Goal: Task Accomplishment & Management: Complete application form

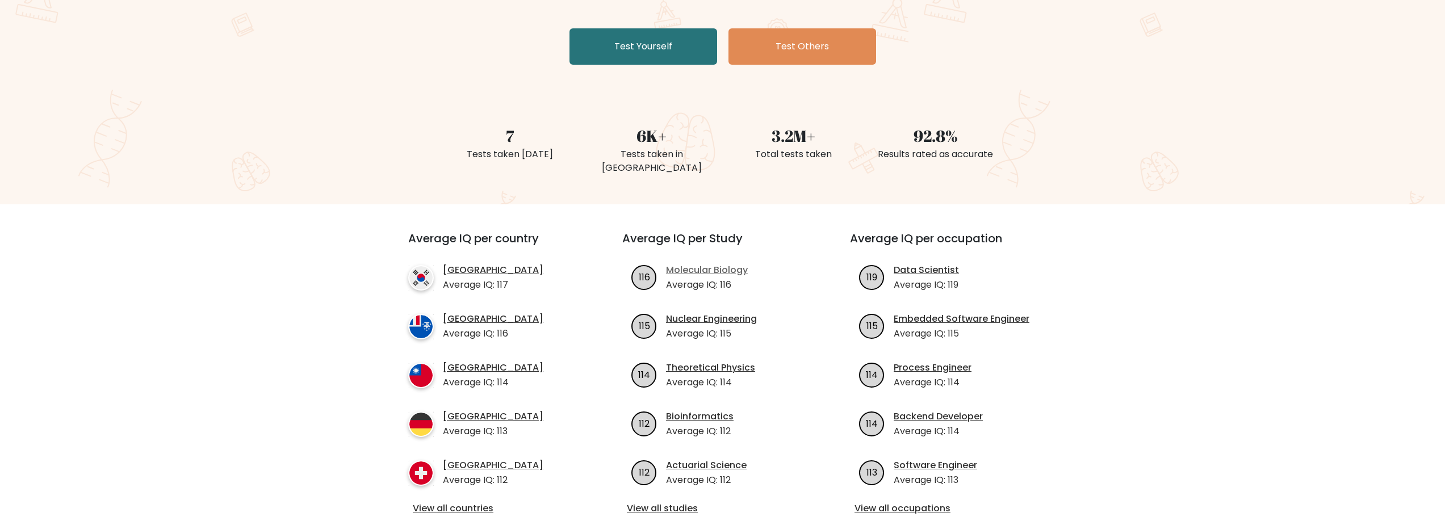
scroll to position [227, 0]
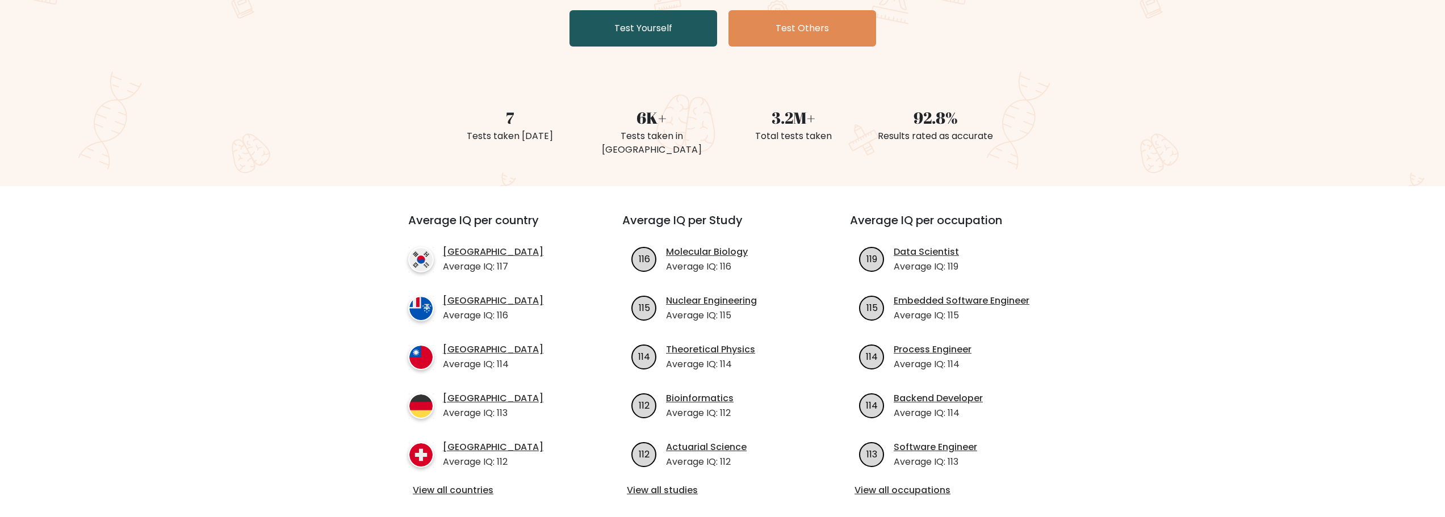
click at [654, 40] on link "Test Yourself" at bounding box center [644, 28] width 148 height 36
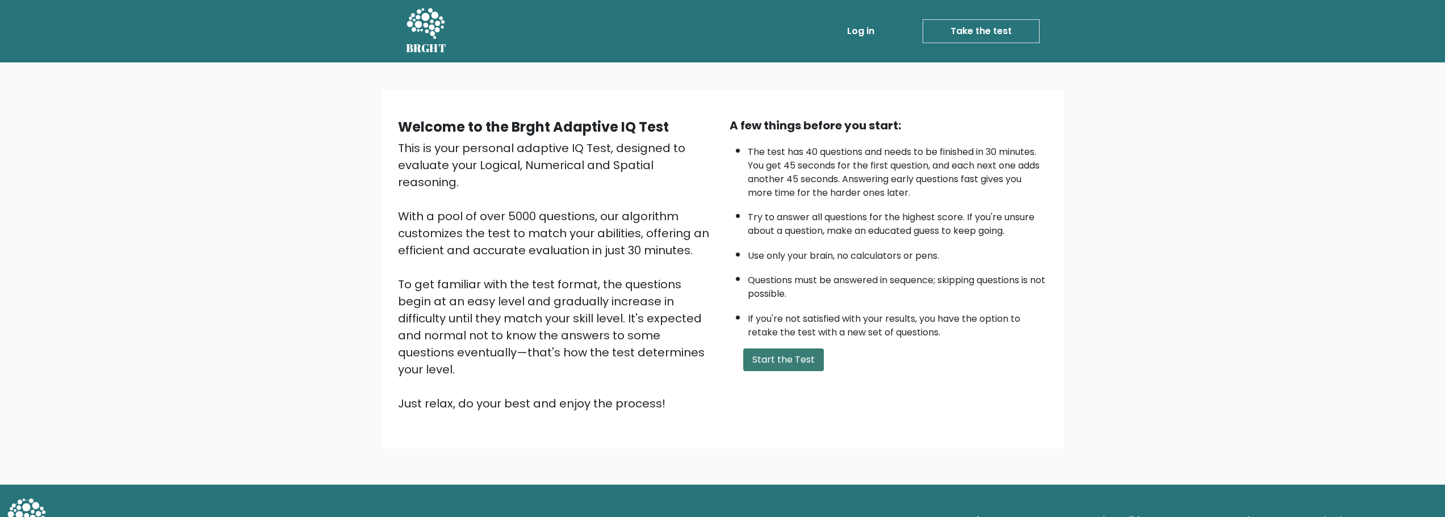
click at [778, 365] on button "Start the Test" at bounding box center [783, 360] width 81 height 23
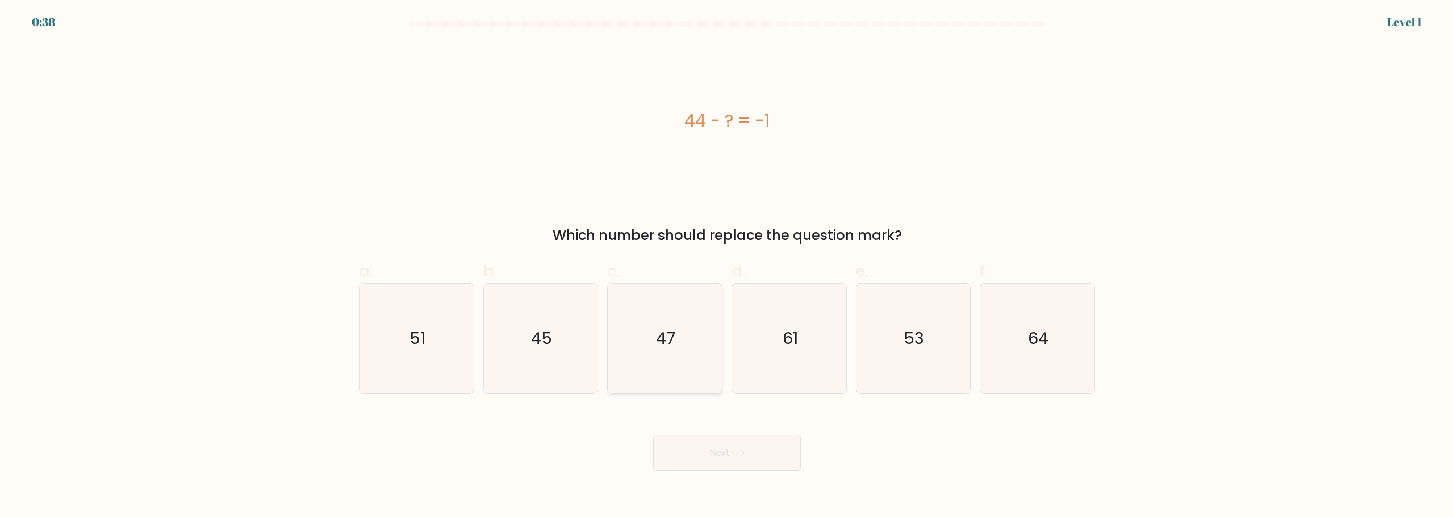
click at [679, 327] on icon "47" at bounding box center [665, 339] width 110 height 110
click at [727, 266] on input "c. 47" at bounding box center [727, 262] width 1 height 7
radio input "true"
click at [552, 347] on text "45" at bounding box center [541, 338] width 21 height 23
click at [727, 266] on input "b. 45" at bounding box center [727, 262] width 1 height 7
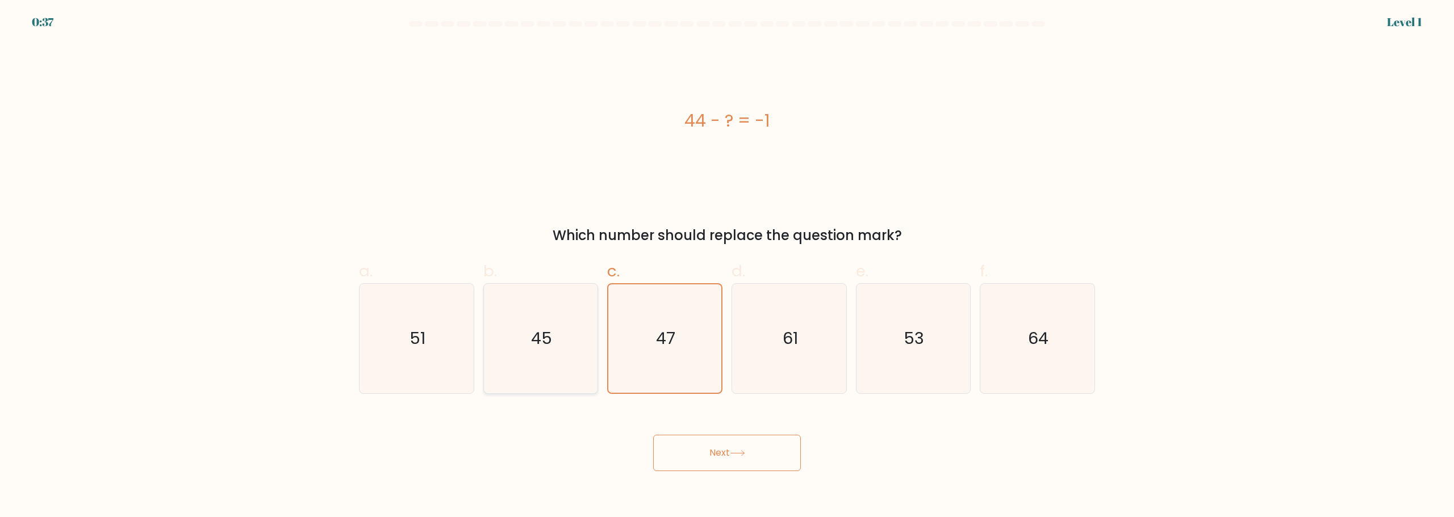
radio input "true"
click at [744, 455] on icon at bounding box center [737, 453] width 15 height 6
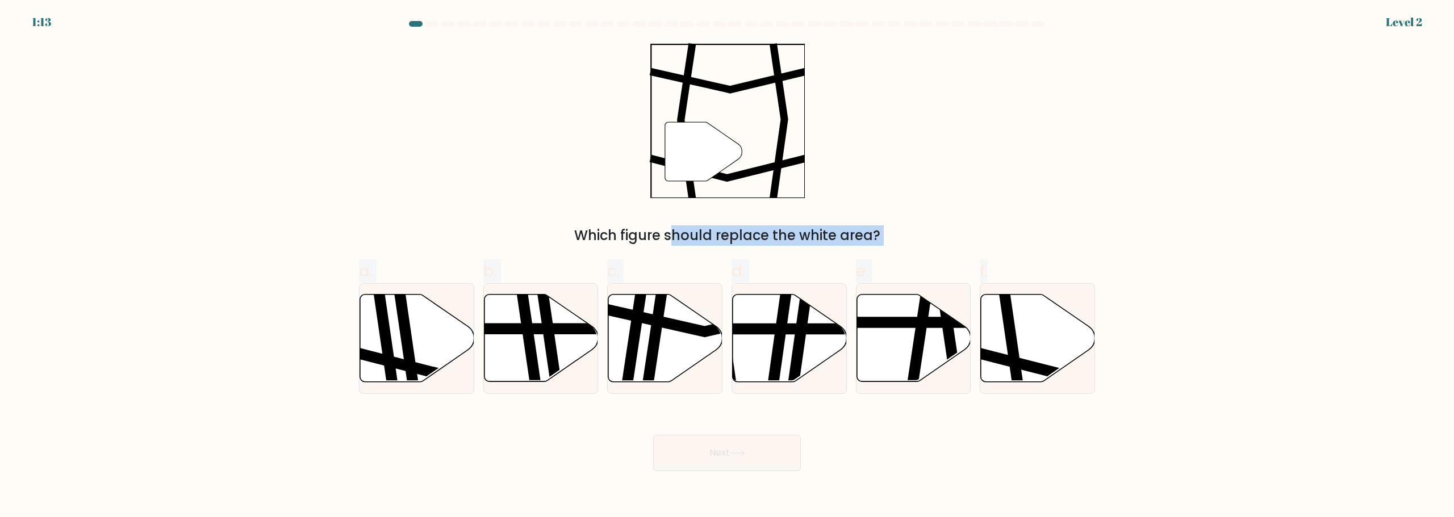
drag, startPoint x: 1052, startPoint y: 356, endPoint x: 797, endPoint y: 134, distance: 338.2
click at [745, 133] on form at bounding box center [727, 246] width 1454 height 450
click at [1035, 163] on div "" Which figure should replace the white area?" at bounding box center [727, 144] width 750 height 203
click at [1063, 339] on icon at bounding box center [1038, 337] width 114 height 87
click at [728, 266] on input "f." at bounding box center [727, 262] width 1 height 7
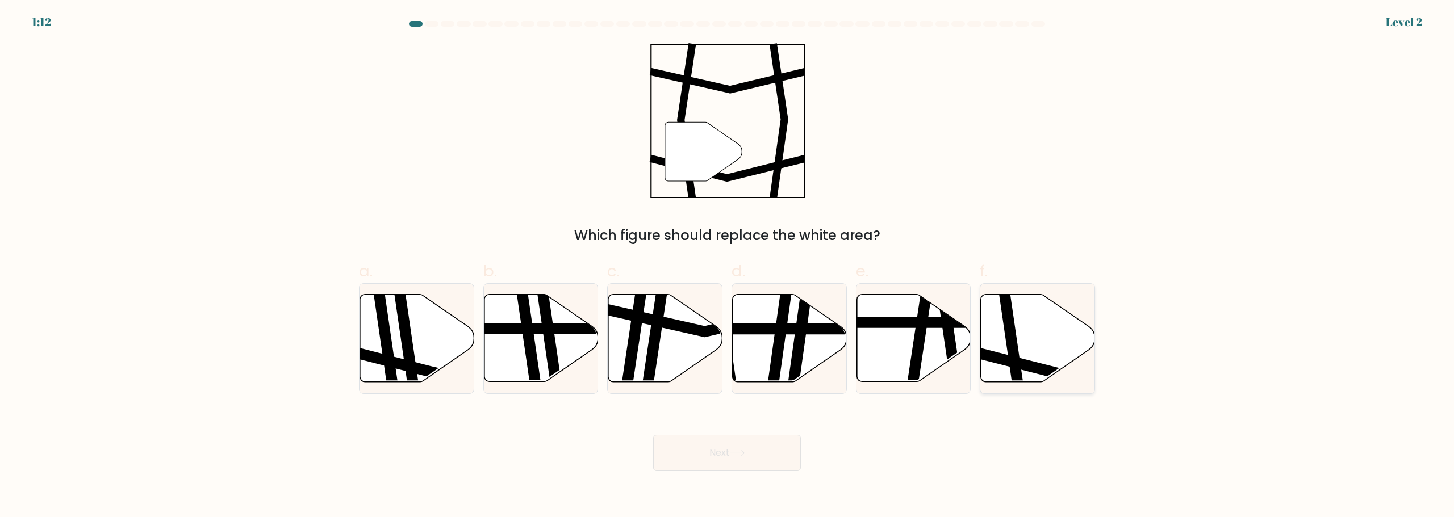
radio input "true"
click at [724, 469] on button "Next" at bounding box center [727, 453] width 148 height 36
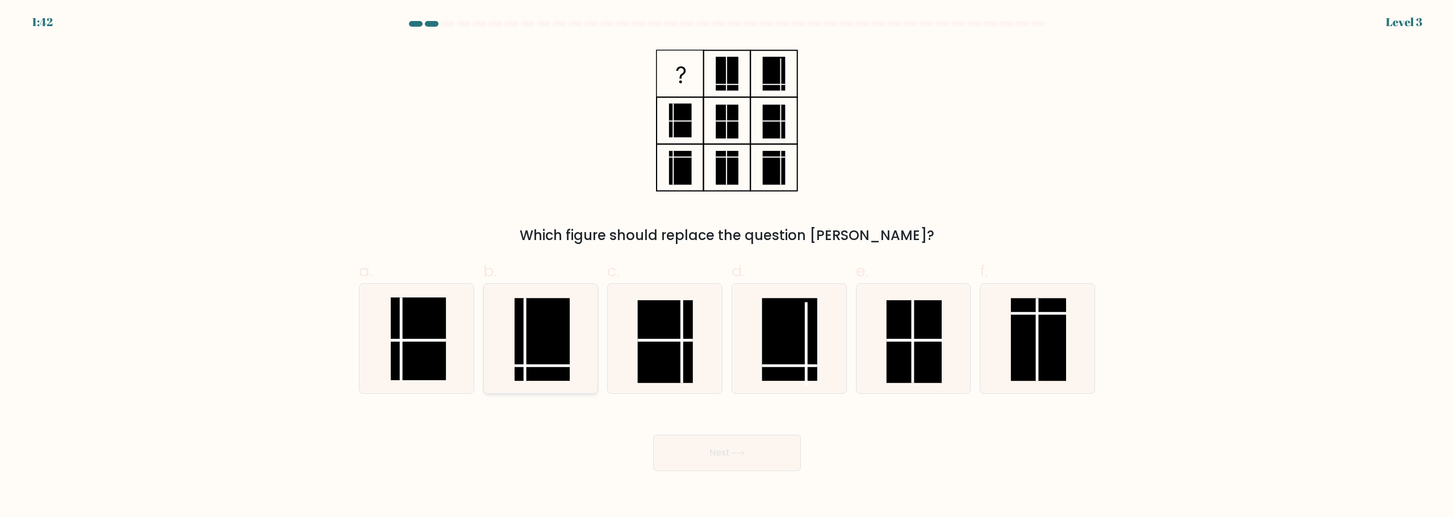
click at [556, 354] on rect at bounding box center [542, 339] width 55 height 83
click at [727, 266] on input "b." at bounding box center [727, 262] width 1 height 7
radio input "true"
click at [696, 449] on button "Next" at bounding box center [727, 453] width 148 height 36
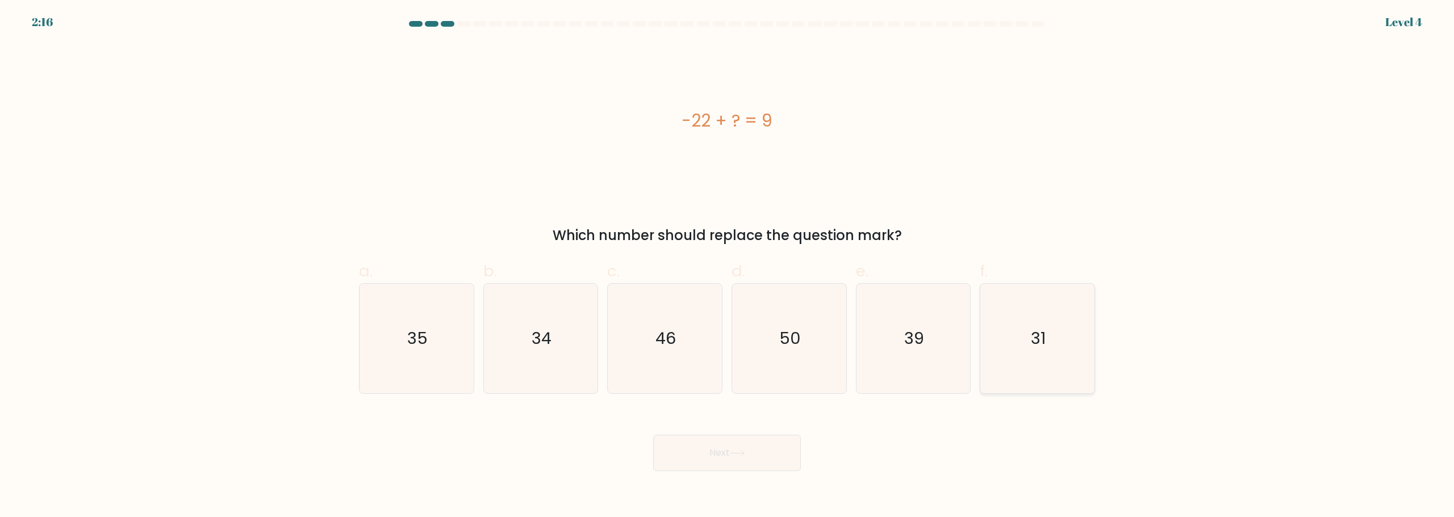
click at [1065, 342] on icon "31" at bounding box center [1038, 339] width 110 height 110
click at [728, 266] on input "f. 31" at bounding box center [727, 262] width 1 height 7
radio input "true"
click at [741, 453] on icon at bounding box center [737, 453] width 14 height 5
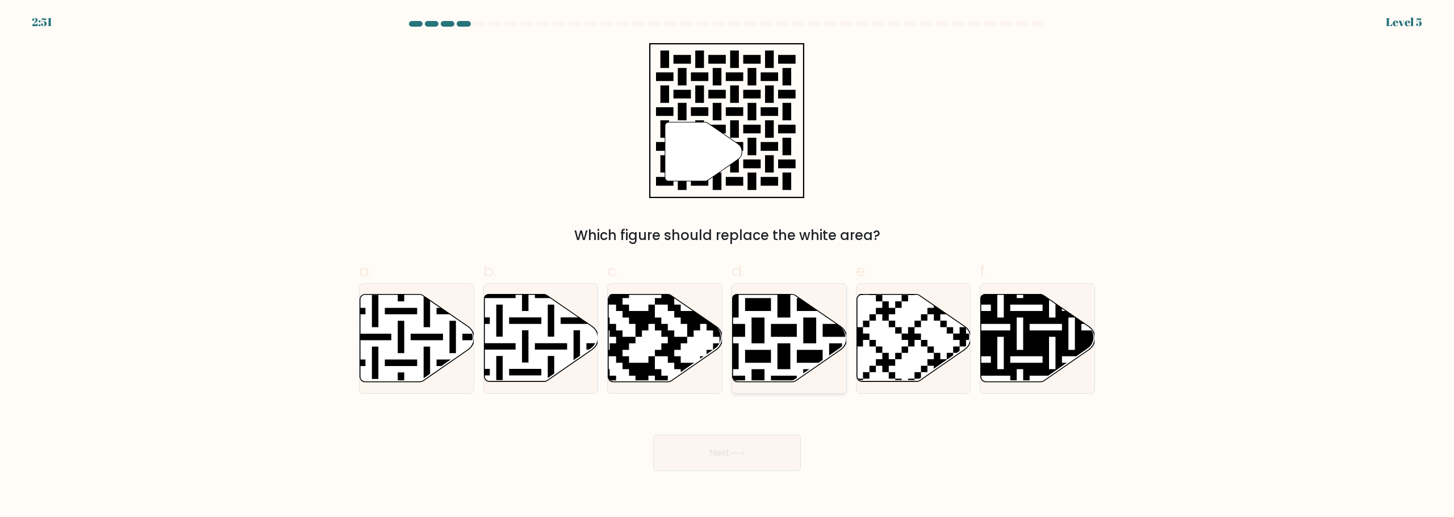
click at [760, 326] on icon at bounding box center [822, 292] width 207 height 207
click at [728, 266] on input "d." at bounding box center [727, 262] width 1 height 7
radio input "true"
click at [713, 465] on button "Next" at bounding box center [727, 453] width 148 height 36
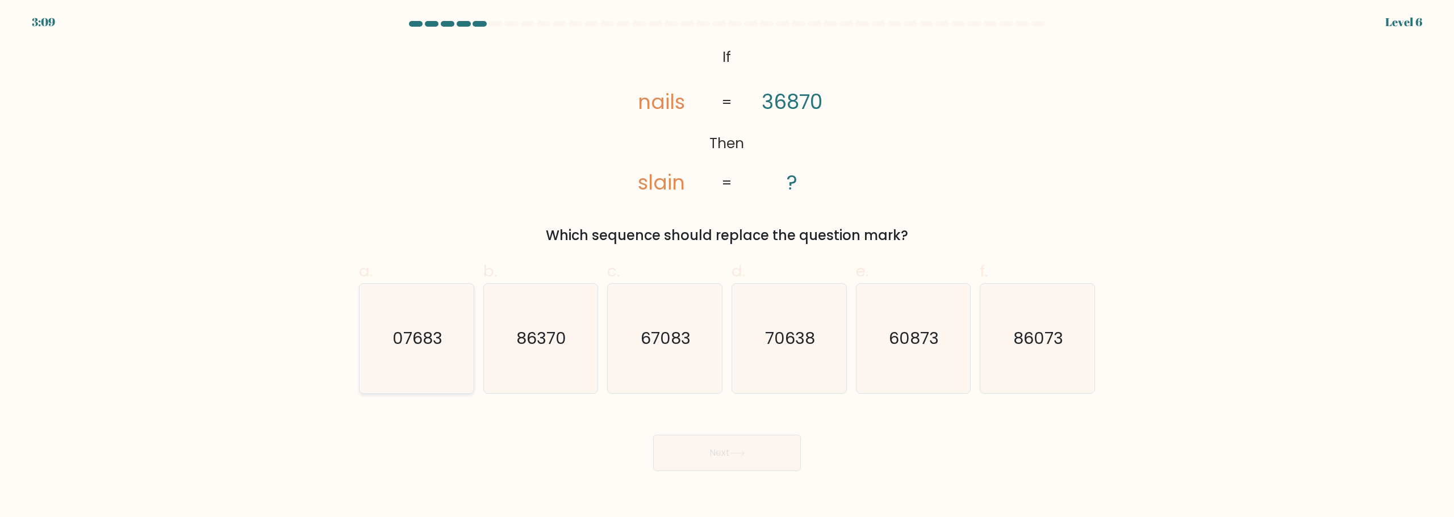
click at [427, 346] on text "07683" at bounding box center [417, 338] width 50 height 23
click at [727, 266] on input "a. 07683" at bounding box center [727, 262] width 1 height 7
radio input "true"
click at [803, 449] on div "Next" at bounding box center [727, 440] width 750 height 64
click at [785, 451] on button "Next" at bounding box center [727, 453] width 148 height 36
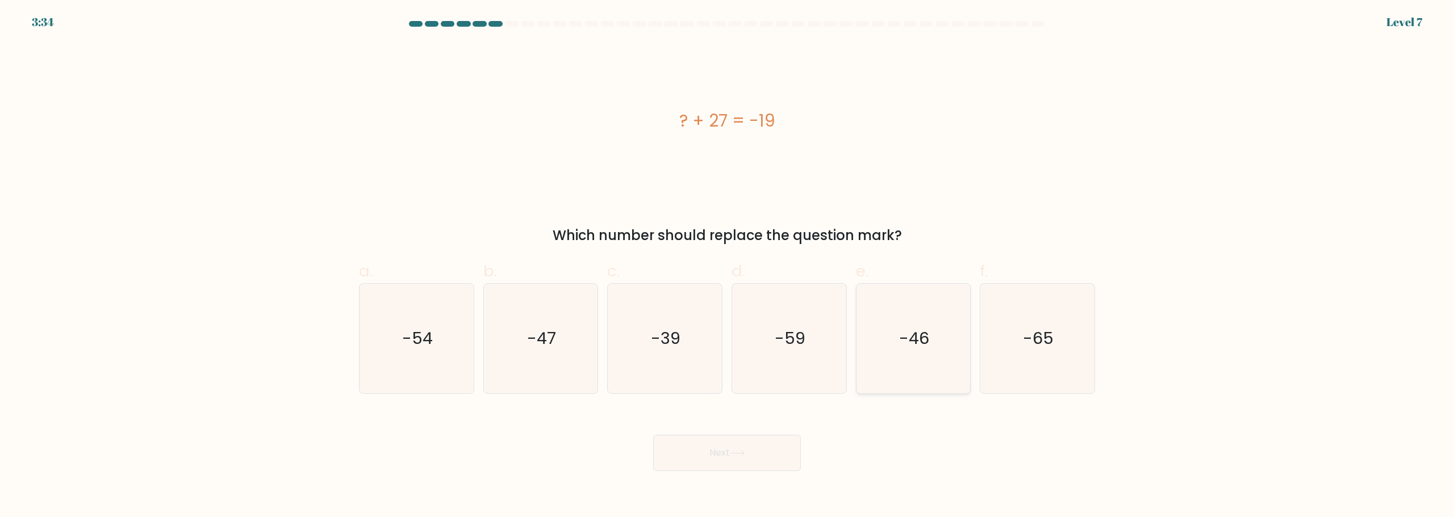
click at [912, 348] on text "-46" at bounding box center [914, 338] width 30 height 23
click at [728, 266] on input "e. -46" at bounding box center [727, 262] width 1 height 7
radio input "true"
click at [766, 455] on button "Next" at bounding box center [727, 453] width 148 height 36
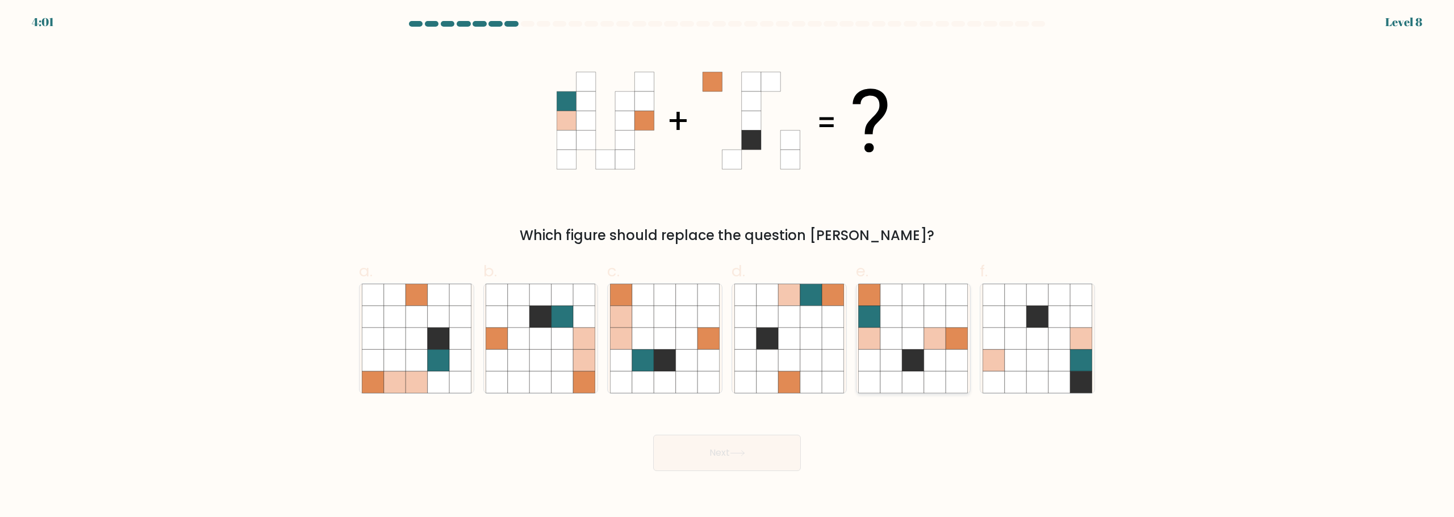
click at [929, 356] on icon at bounding box center [935, 360] width 22 height 22
click at [728, 266] on input "e." at bounding box center [727, 262] width 1 height 7
radio input "true"
click at [755, 456] on button "Next" at bounding box center [727, 453] width 148 height 36
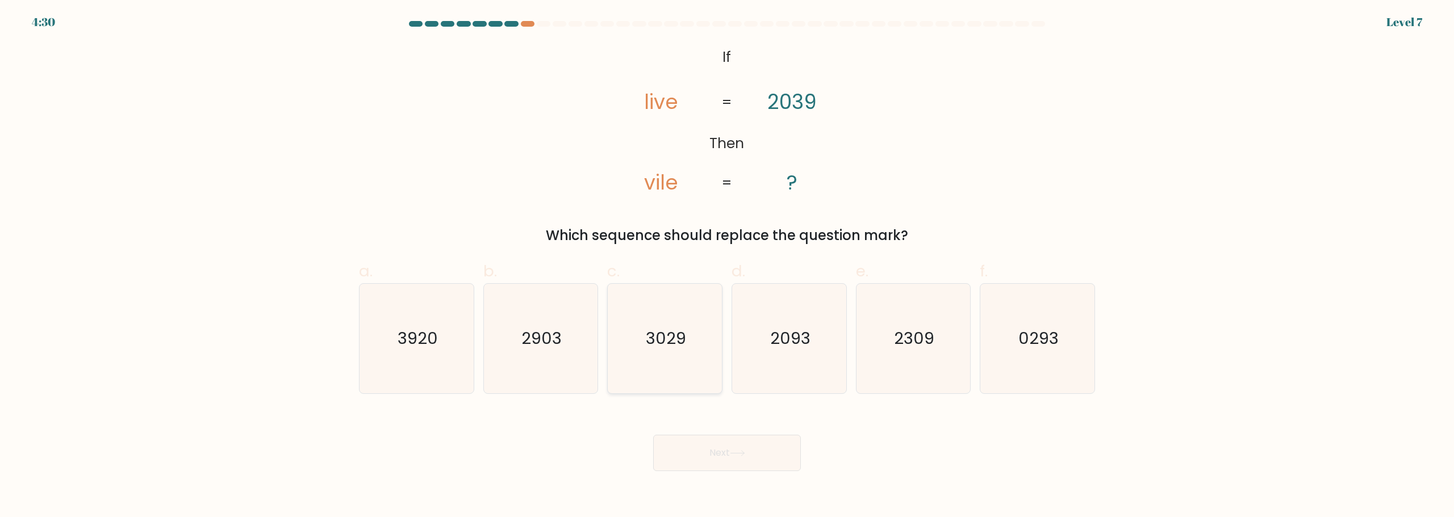
click at [687, 353] on icon "3029" at bounding box center [665, 339] width 110 height 110
click at [727, 266] on input "c. 3029" at bounding box center [727, 262] width 1 height 7
radio input "true"
click at [709, 462] on button "Next" at bounding box center [727, 453] width 148 height 36
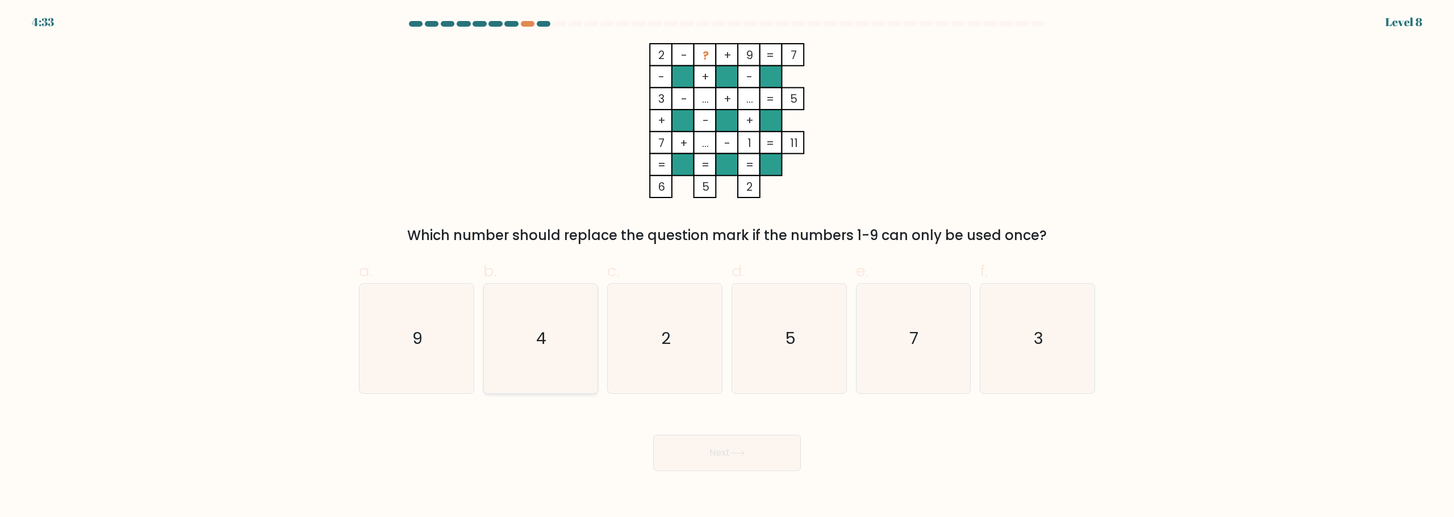
click at [562, 338] on icon "4" at bounding box center [541, 339] width 110 height 110
click at [727, 266] on input "b. 4" at bounding box center [727, 262] width 1 height 7
radio input "true"
click at [767, 457] on button "Next" at bounding box center [727, 453] width 148 height 36
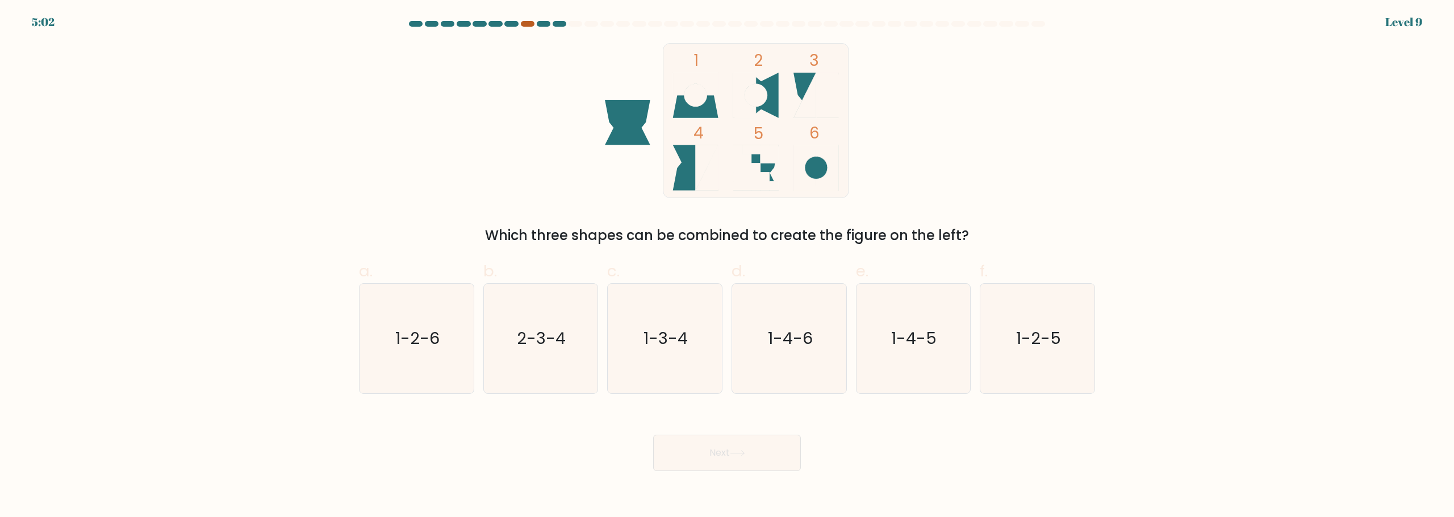
click at [528, 23] on div at bounding box center [528, 24] width 14 height 6
click at [533, 26] on div at bounding box center [528, 24] width 14 height 6
click at [681, 339] on text "1-3-4" at bounding box center [666, 338] width 44 height 23
click at [727, 266] on input "c. 1-3-4" at bounding box center [727, 262] width 1 height 7
radio input "true"
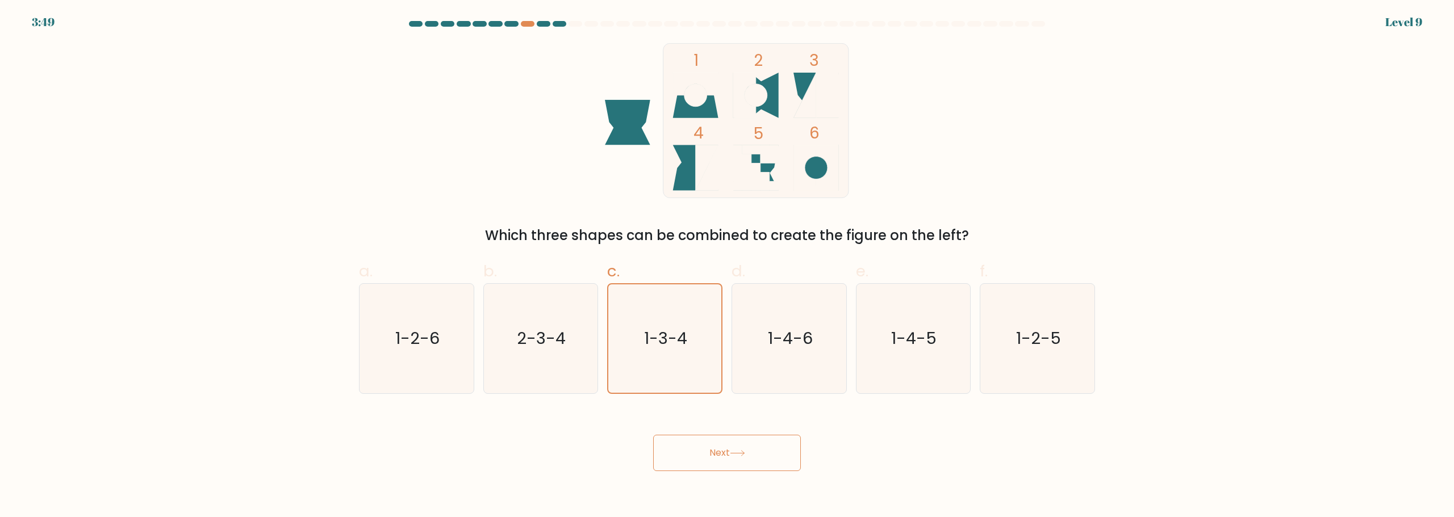
click at [739, 458] on button "Next" at bounding box center [727, 453] width 148 height 36
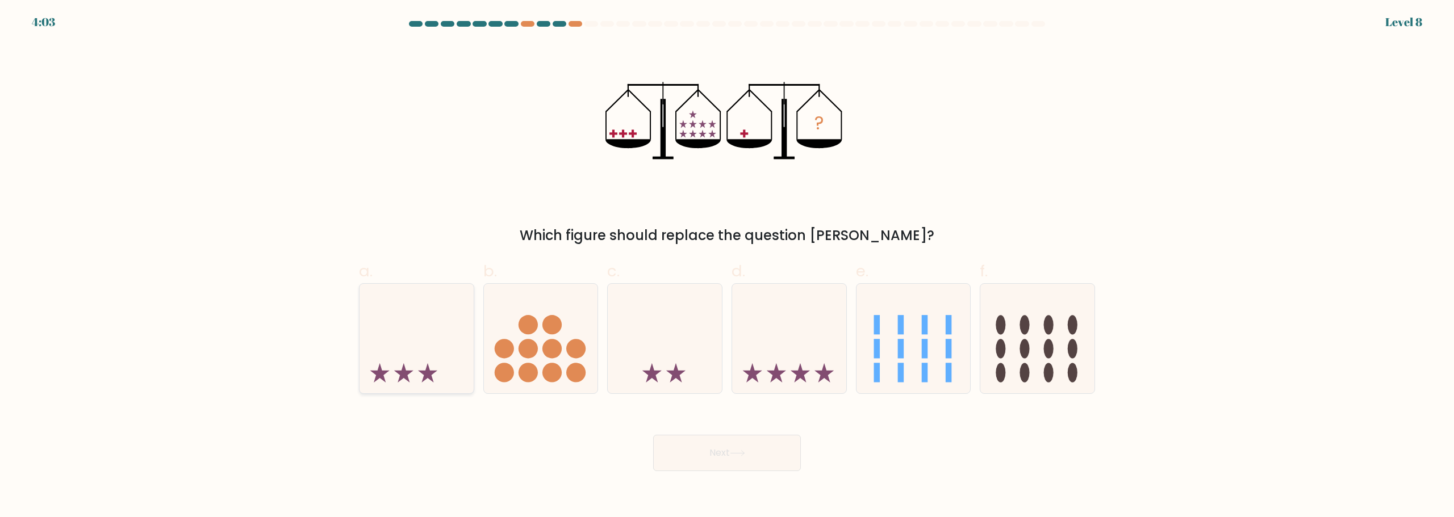
click at [424, 355] on icon at bounding box center [417, 338] width 114 height 94
click at [727, 266] on input "a." at bounding box center [727, 262] width 1 height 7
radio input "true"
click at [745, 442] on button "Next" at bounding box center [727, 453] width 148 height 36
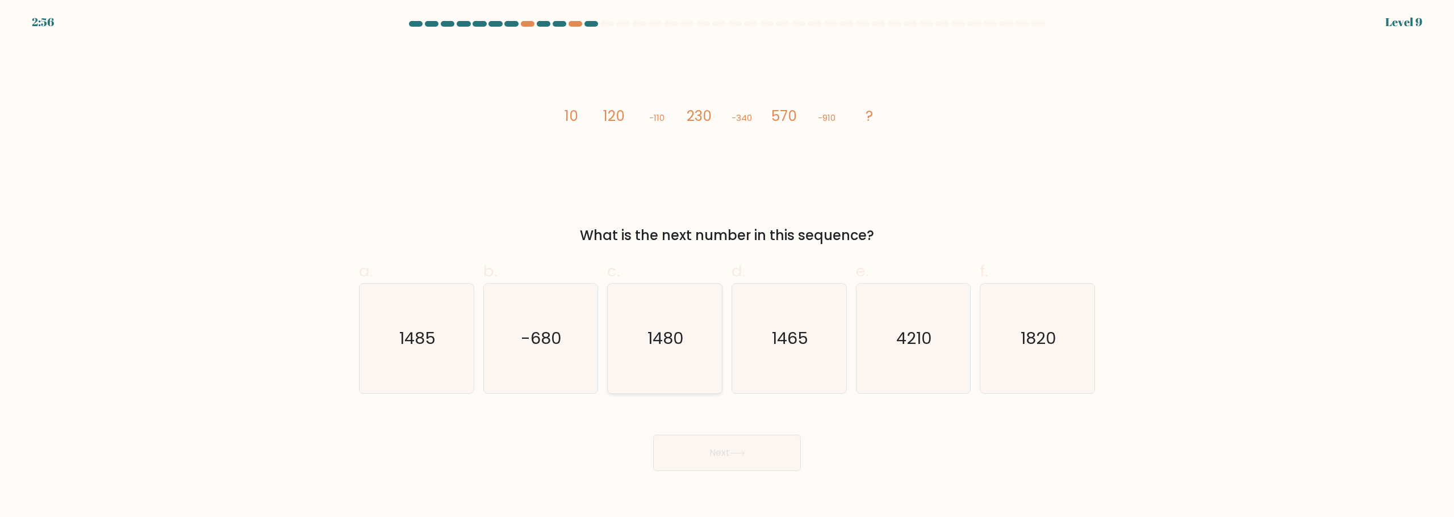
click at [625, 363] on icon "1480" at bounding box center [665, 339] width 110 height 110
click at [727, 266] on input "c. [DATE]" at bounding box center [727, 262] width 1 height 7
radio input "true"
click at [676, 443] on button "Next" at bounding box center [727, 453] width 148 height 36
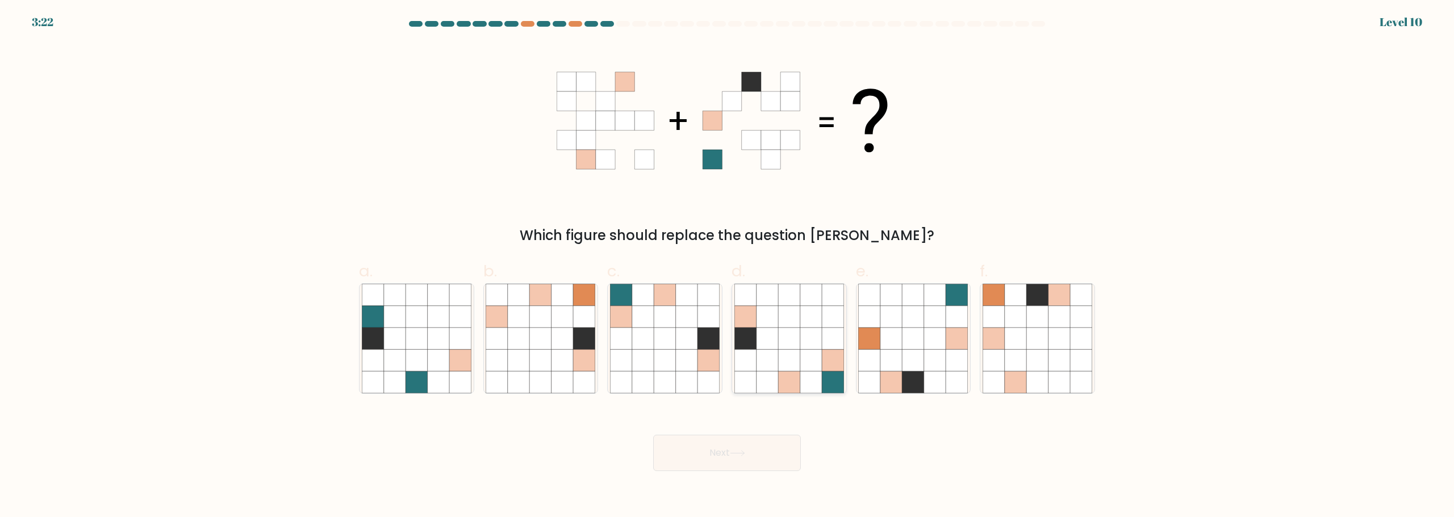
click at [794, 355] on icon at bounding box center [789, 360] width 22 height 22
click at [728, 266] on input "d." at bounding box center [727, 262] width 1 height 7
radio input "true"
click at [746, 459] on button "Next" at bounding box center [727, 453] width 148 height 36
